Goal: Task Accomplishment & Management: Complete application form

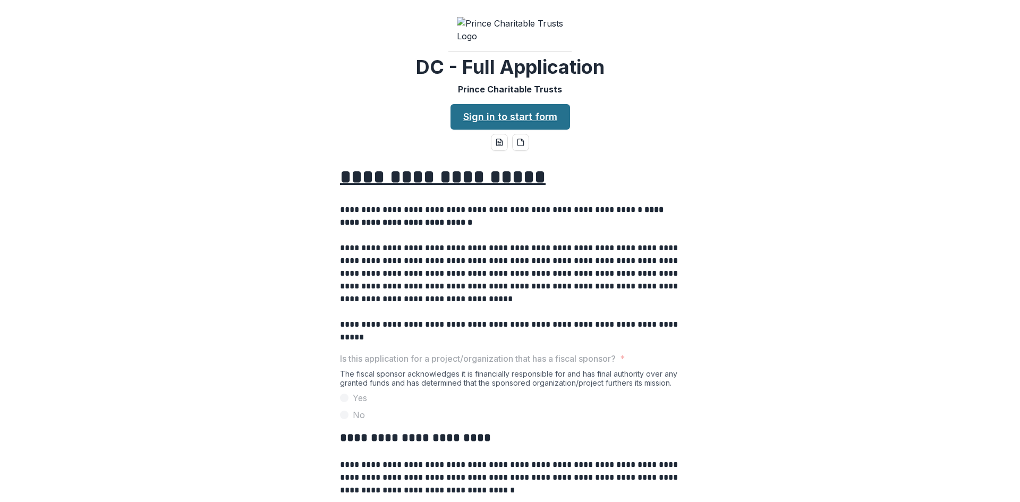
click at [528, 130] on link "Sign in to start form" at bounding box center [511, 117] width 120 height 26
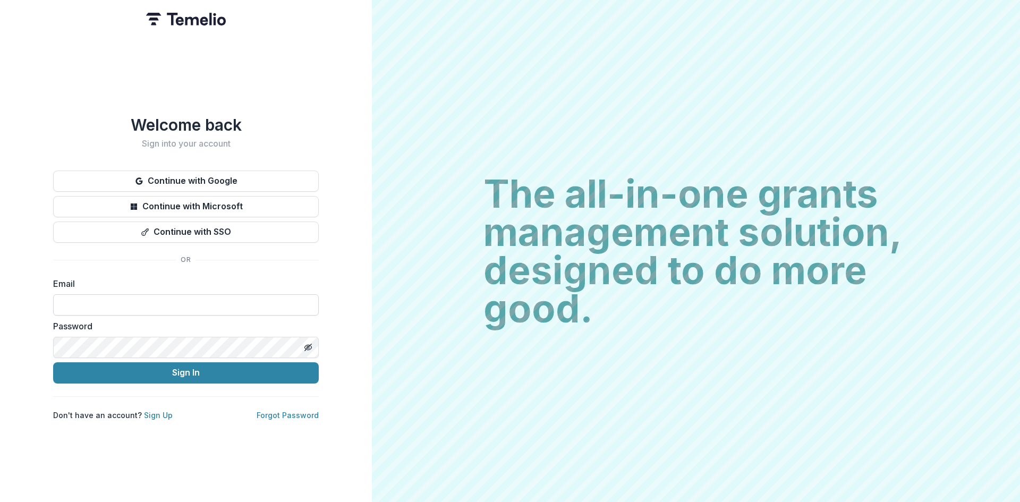
click at [247, 306] on input at bounding box center [186, 304] width 266 height 21
drag, startPoint x: 219, startPoint y: 299, endPoint x: 29, endPoint y: 299, distance: 189.7
click at [29, 299] on div "**********" at bounding box center [186, 251] width 372 height 502
type input "**********"
click at [140, 367] on button "Sign In" at bounding box center [186, 372] width 266 height 21
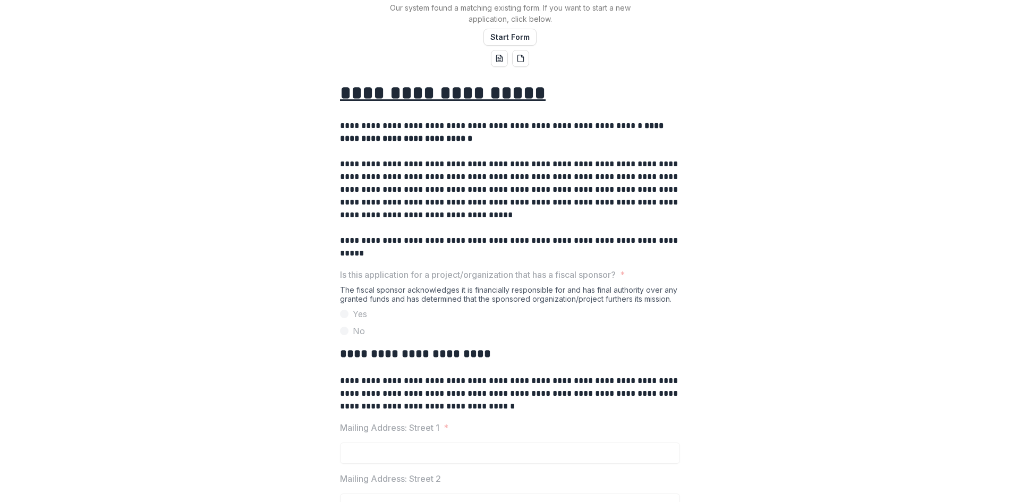
scroll to position [53, 0]
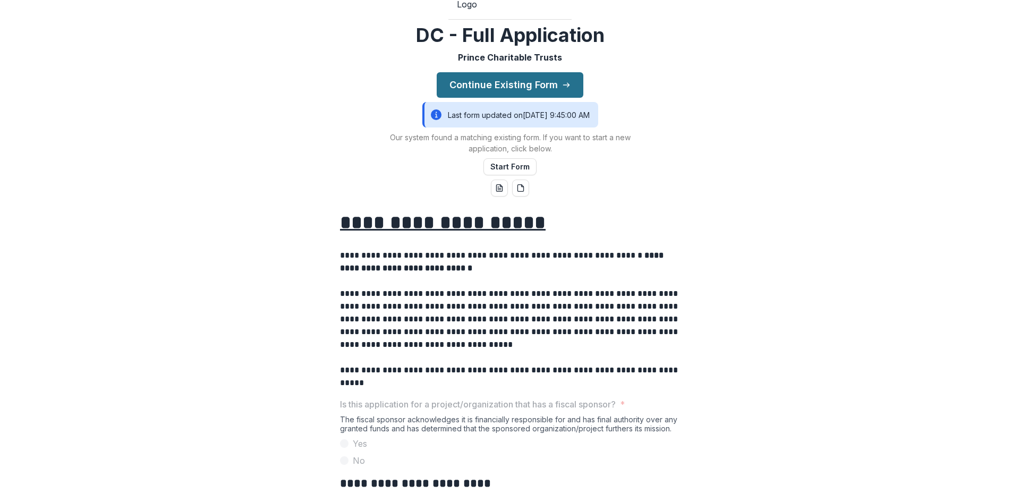
click at [545, 98] on button "Continue Existing Form" at bounding box center [510, 85] width 147 height 26
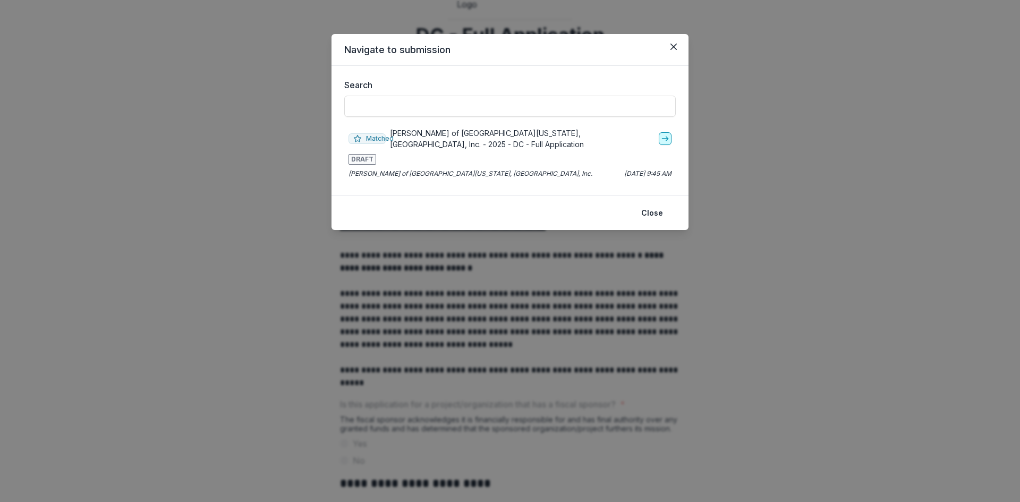
click at [668, 143] on link "go-to" at bounding box center [665, 138] width 13 height 13
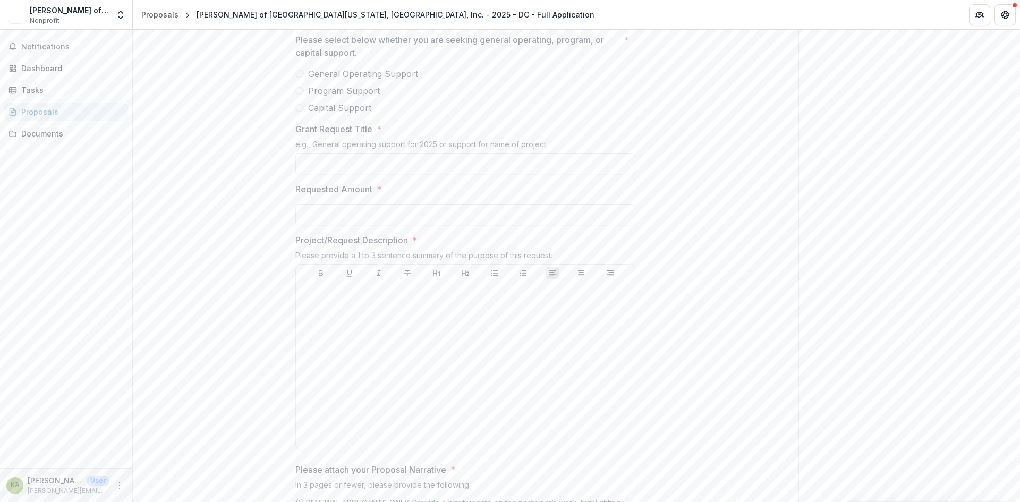
scroll to position [1275, 0]
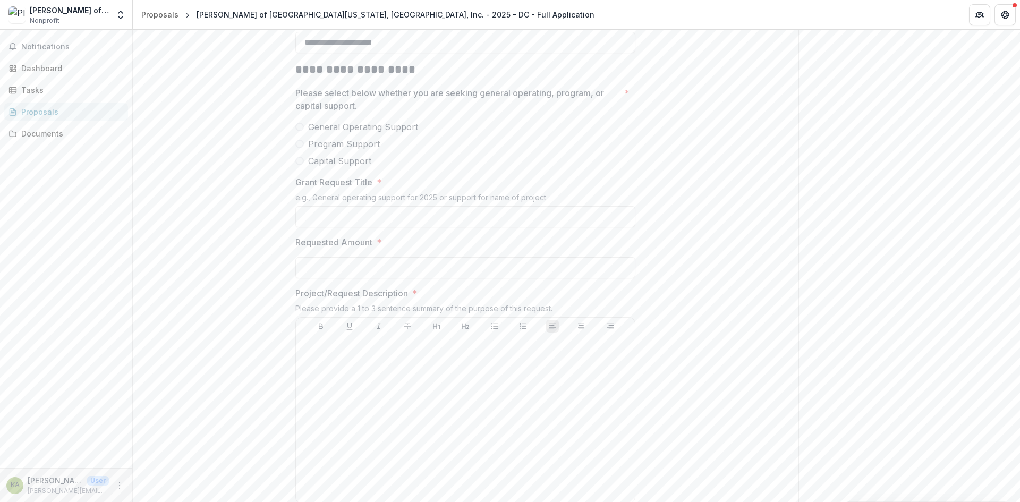
click at [392, 133] on span "General Operating Support" at bounding box center [363, 127] width 110 height 13
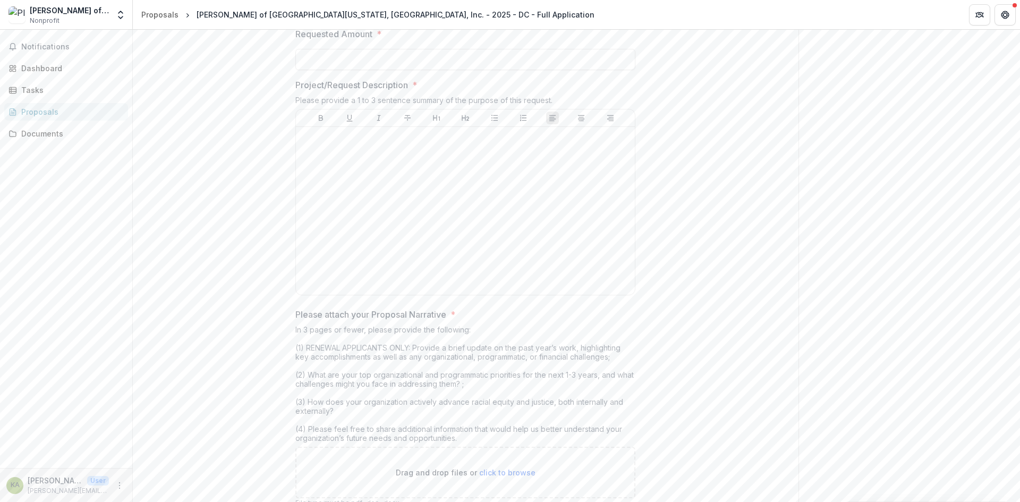
scroll to position [1488, 0]
click at [514, 15] on input "Grant Request Title *" at bounding box center [465, 4] width 340 height 21
type input "**********"
click at [438, 66] on input "Requested Amount *" at bounding box center [465, 55] width 340 height 21
type input "*******"
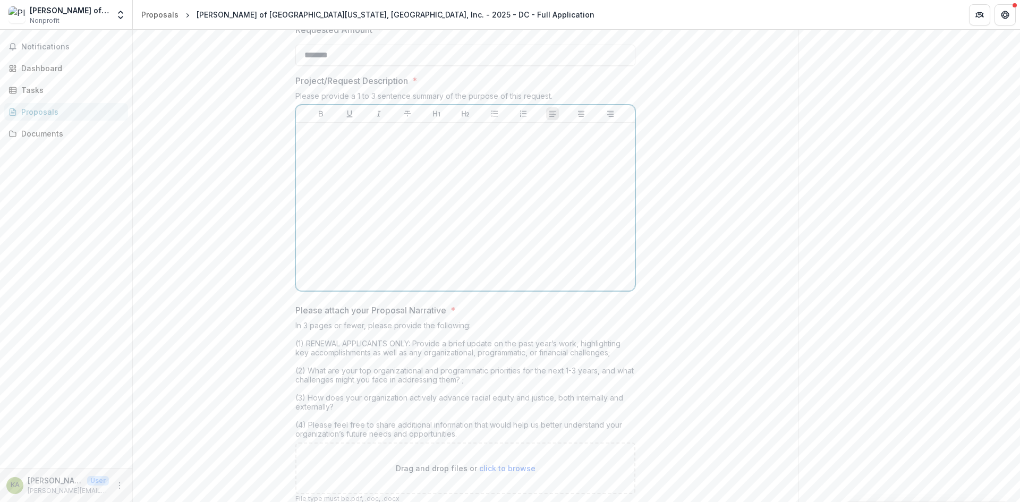
click at [400, 259] on div at bounding box center [465, 206] width 331 height 159
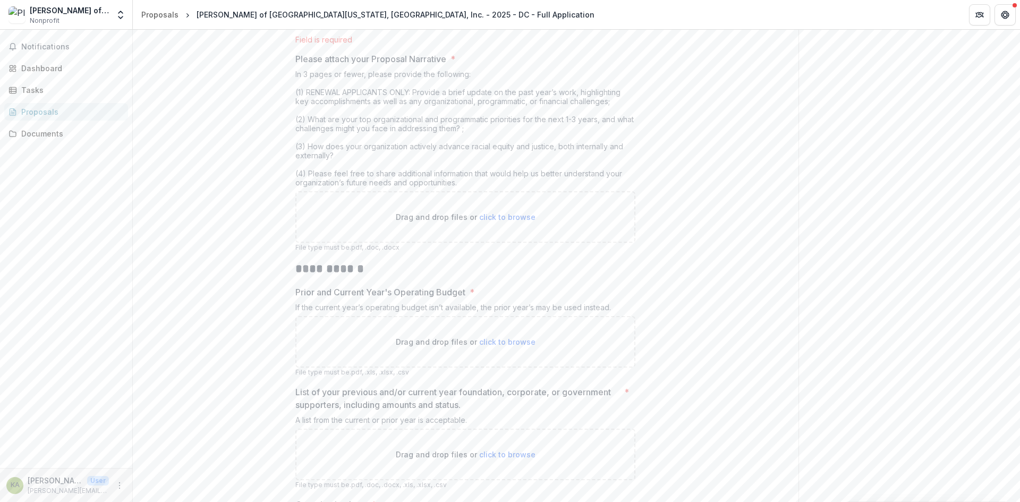
scroll to position [1744, 0]
drag, startPoint x: 289, startPoint y: 185, endPoint x: 479, endPoint y: 302, distance: 223.3
drag, startPoint x: 463, startPoint y: 279, endPoint x: 460, endPoint y: 289, distance: 10.1
copy div "In 3 pages or fewer, please provide the following: (1) RENEWAL APPLICANTS ONLY:…"
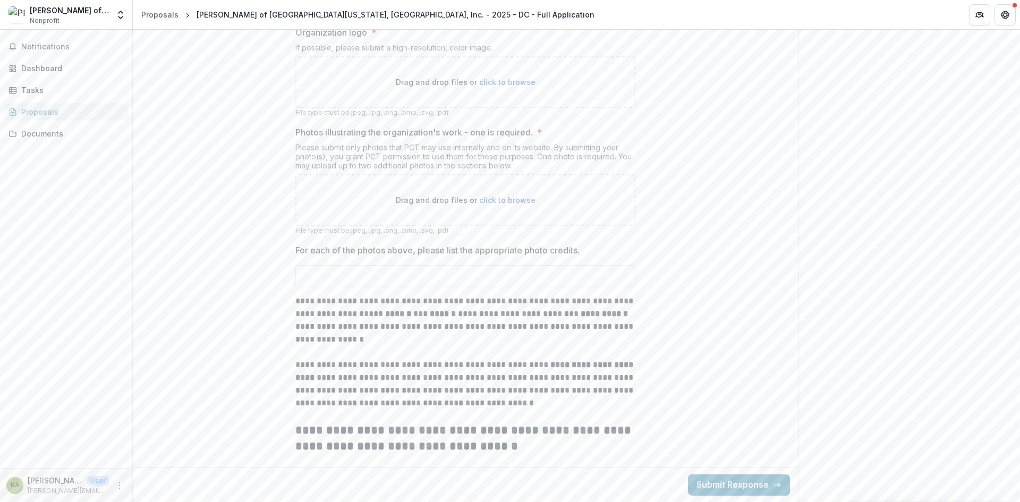
scroll to position [2329, 0]
